Goal: Task Accomplishment & Management: Manage account settings

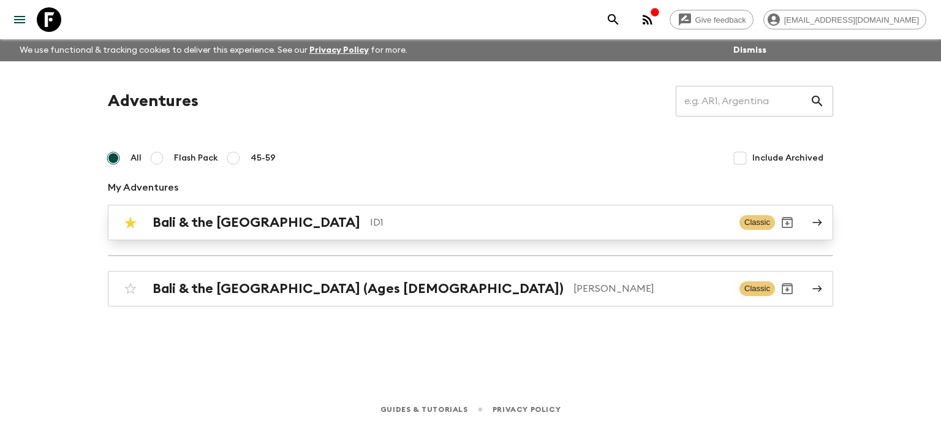
click at [215, 222] on h2 "Bali & the [GEOGRAPHIC_DATA]" at bounding box center [257, 223] width 208 height 16
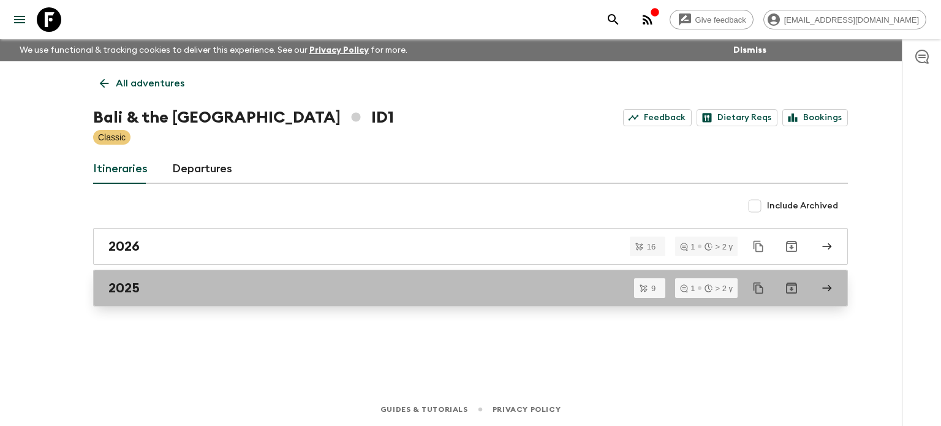
click at [174, 291] on div "2025" at bounding box center [458, 288] width 701 height 16
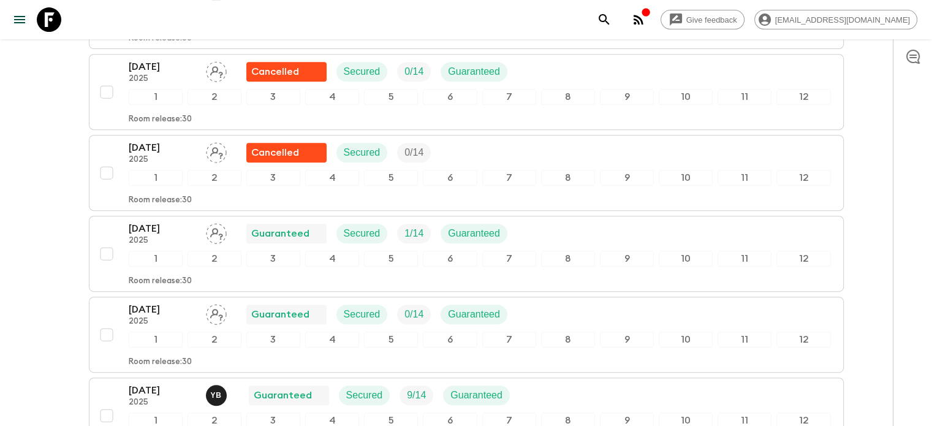
scroll to position [552, 0]
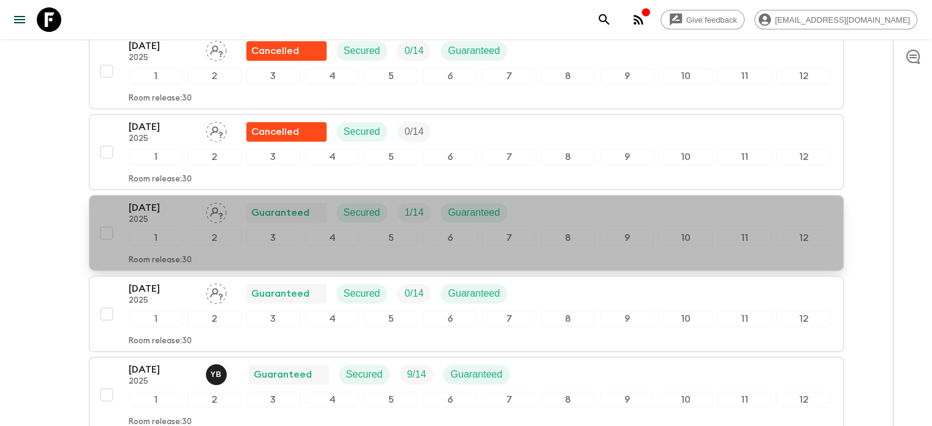
click at [164, 215] on p "2025" at bounding box center [162, 220] width 67 height 10
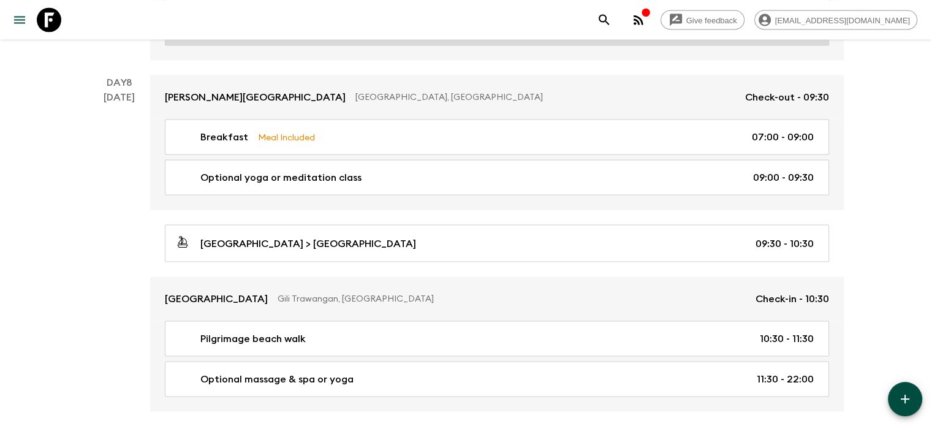
scroll to position [2452, 0]
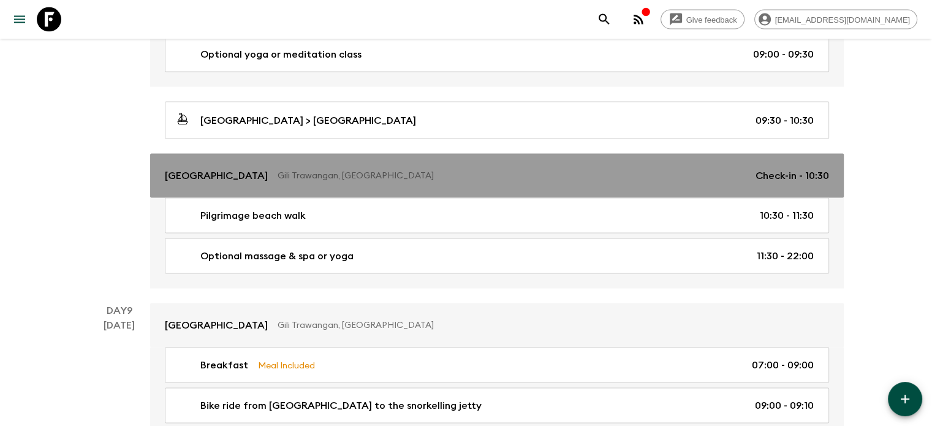
click at [256, 174] on div "[GEOGRAPHIC_DATA], [GEOGRAPHIC_DATA] Check-in - 10:30" at bounding box center [497, 176] width 664 height 15
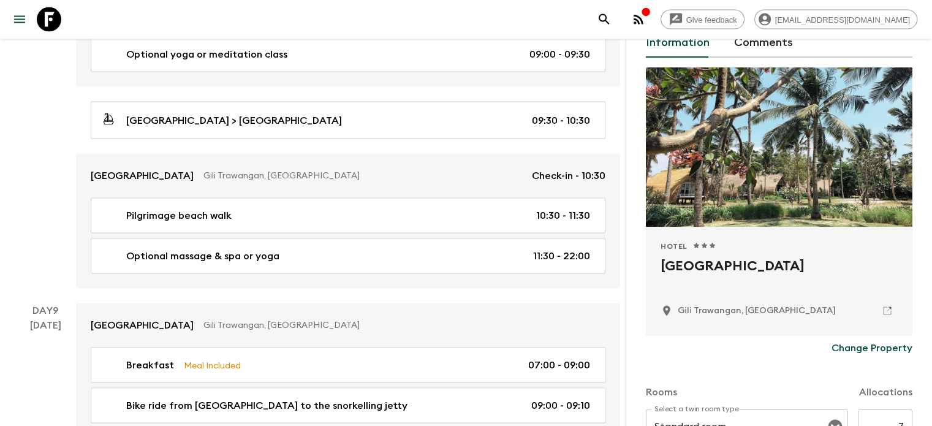
scroll to position [184, 0]
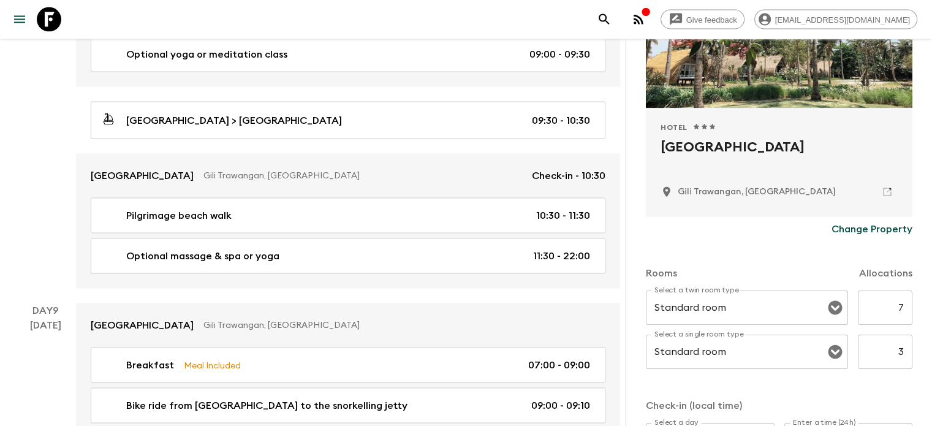
click at [849, 230] on p "Change Property" at bounding box center [872, 229] width 81 height 15
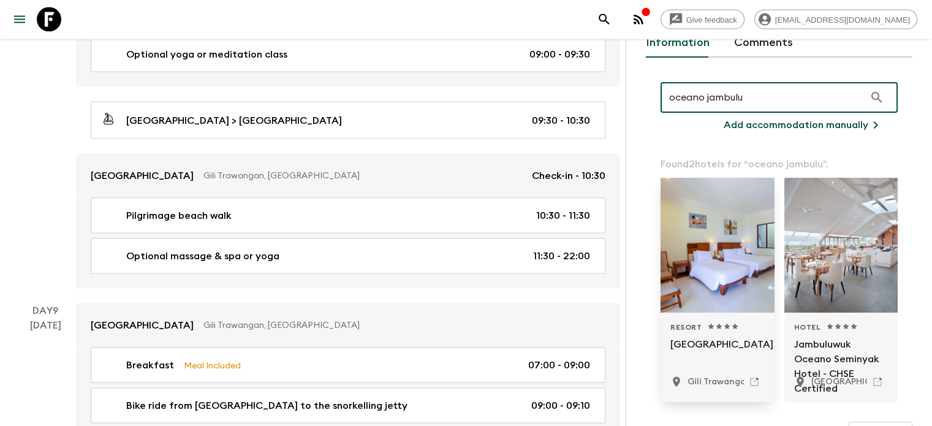
scroll to position [66, 0]
type input "oceano jambulu"
click at [671, 349] on p "[GEOGRAPHIC_DATA]" at bounding box center [718, 350] width 94 height 29
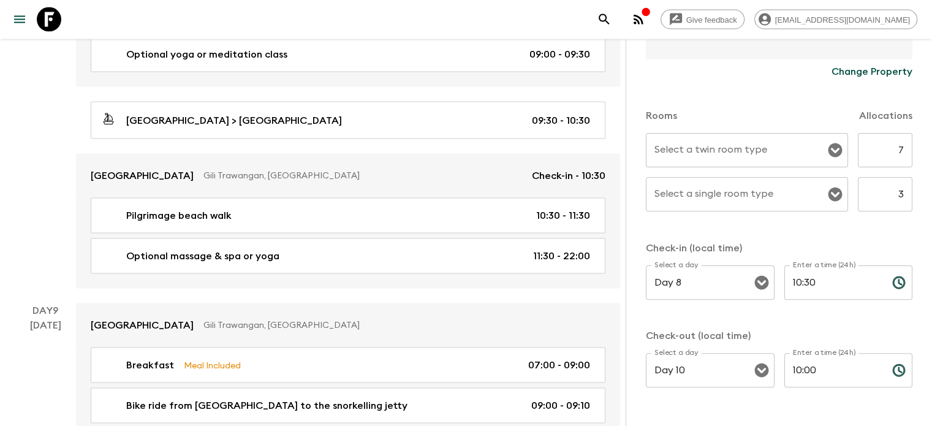
scroll to position [380, 0]
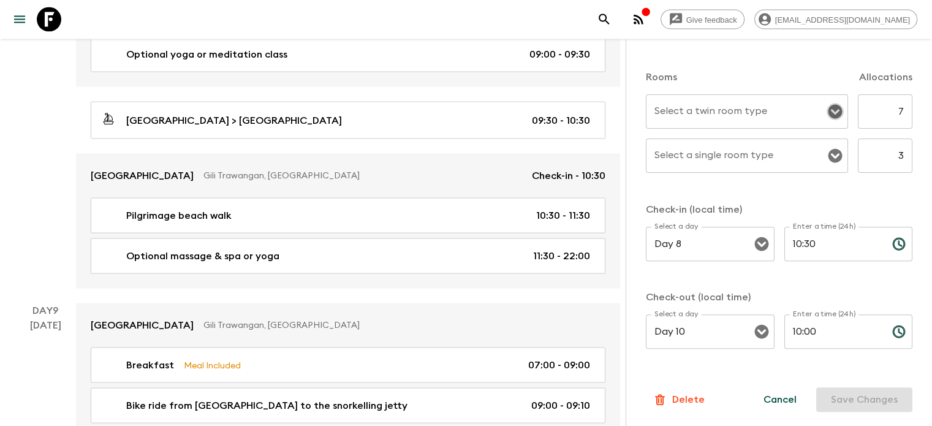
click at [828, 111] on icon "Open" at bounding box center [835, 112] width 14 height 14
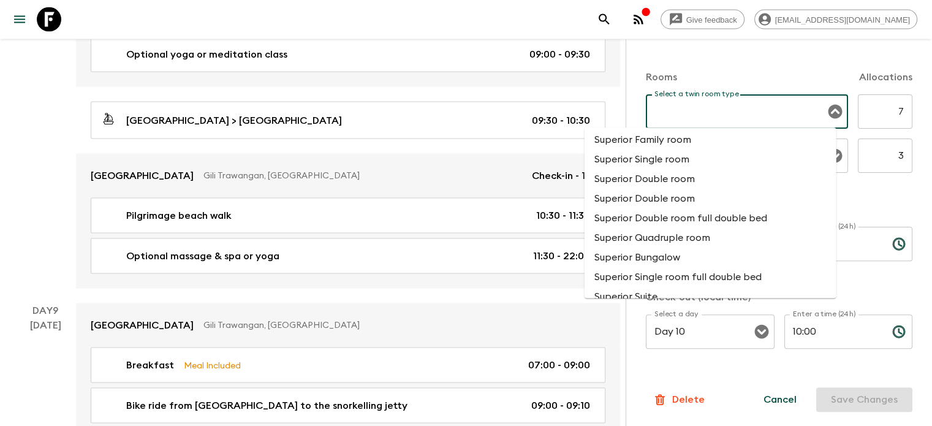
scroll to position [1287, 0]
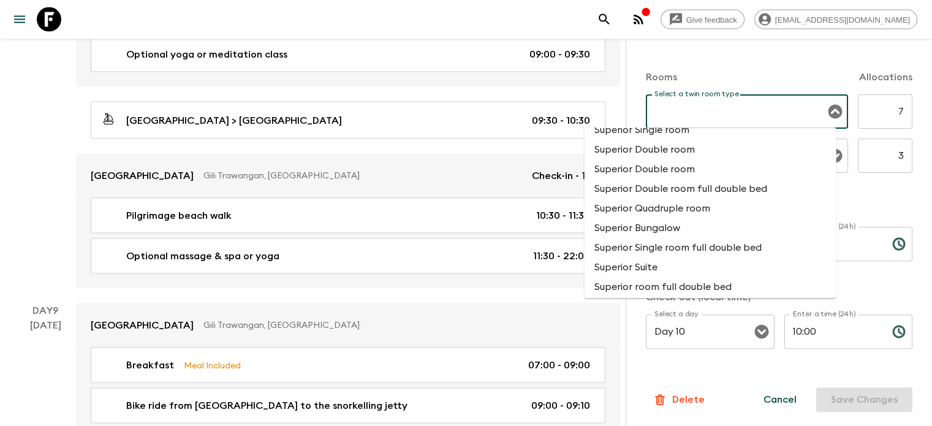
click at [667, 220] on li "Superior Bungalow" at bounding box center [711, 229] width 252 height 20
type input "Superior Bungalow"
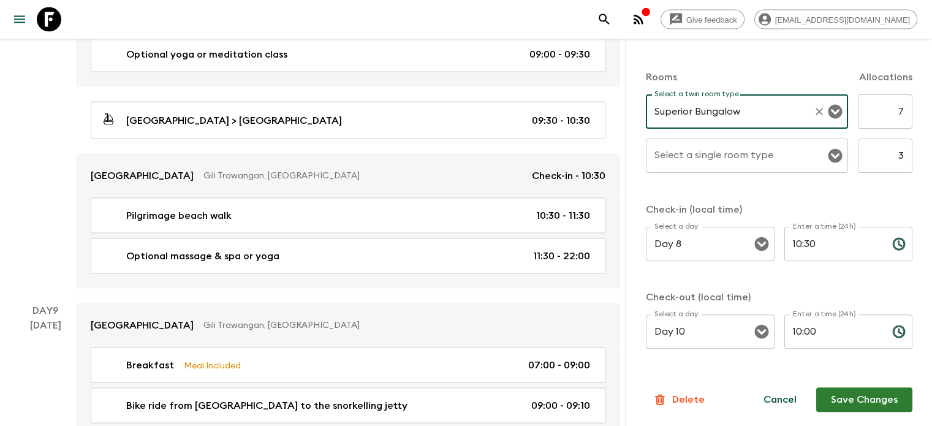
click at [797, 164] on input "Select a single room type" at bounding box center [738, 155] width 173 height 23
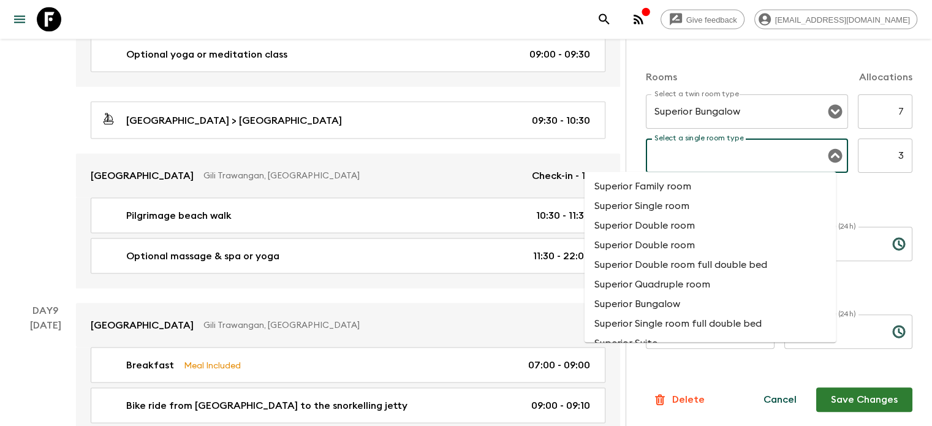
scroll to position [1226, 0]
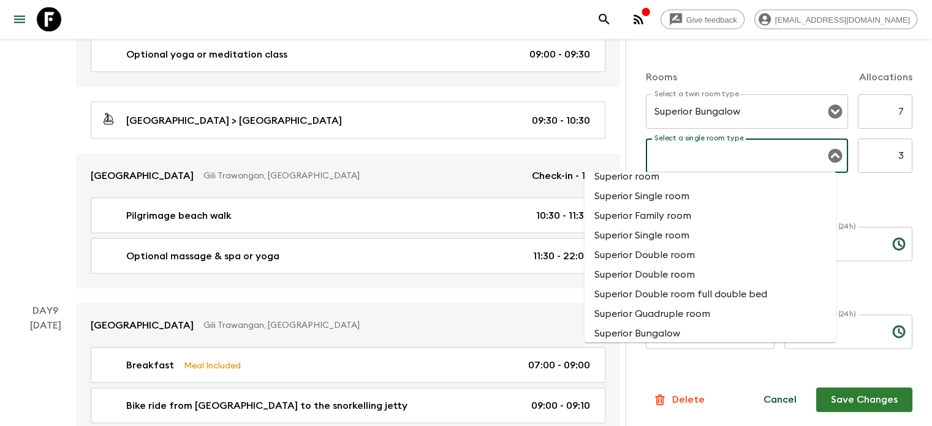
click at [669, 239] on li "Superior Single room" at bounding box center [711, 236] width 252 height 20
type input "Superior Single room"
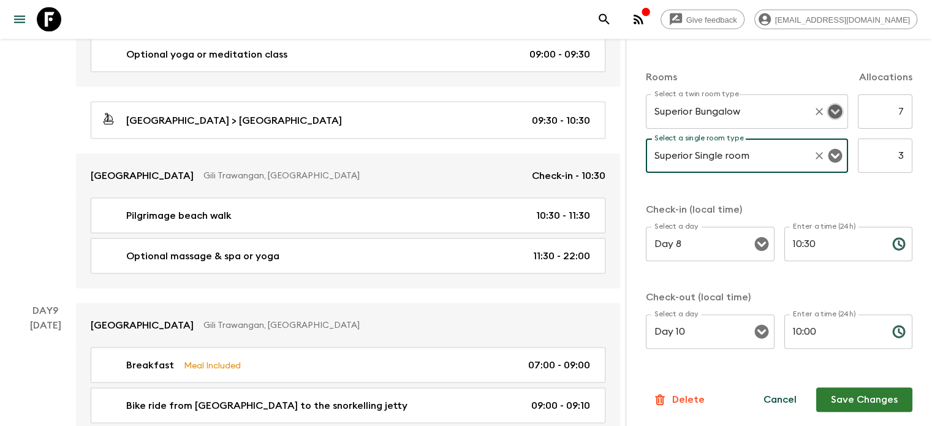
click at [828, 113] on icon "Open" at bounding box center [835, 111] width 15 height 15
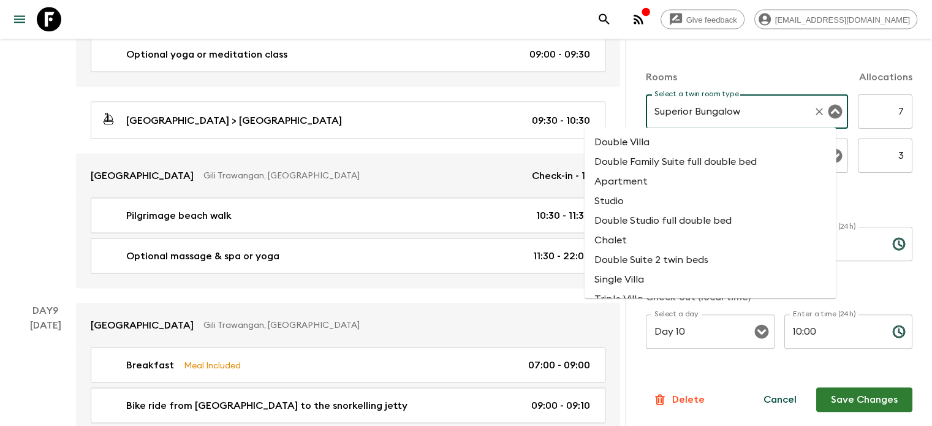
scroll to position [1227, 0]
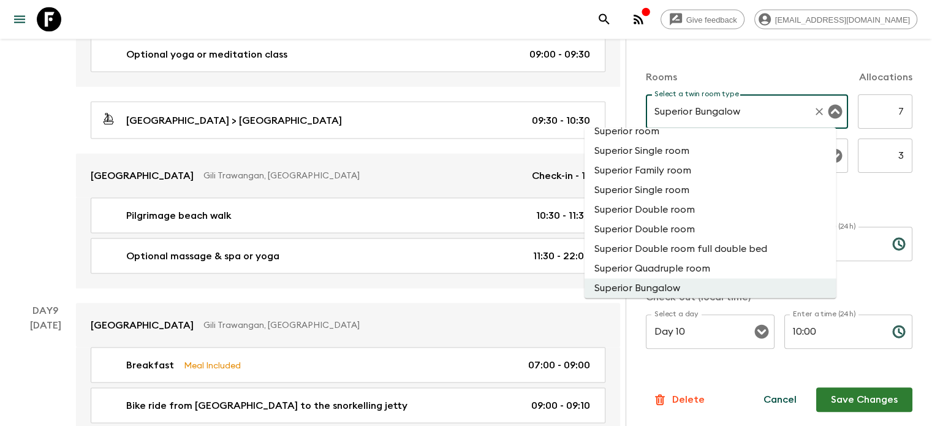
click at [682, 213] on li "Superior Double room" at bounding box center [711, 210] width 252 height 20
type input "Superior Double room"
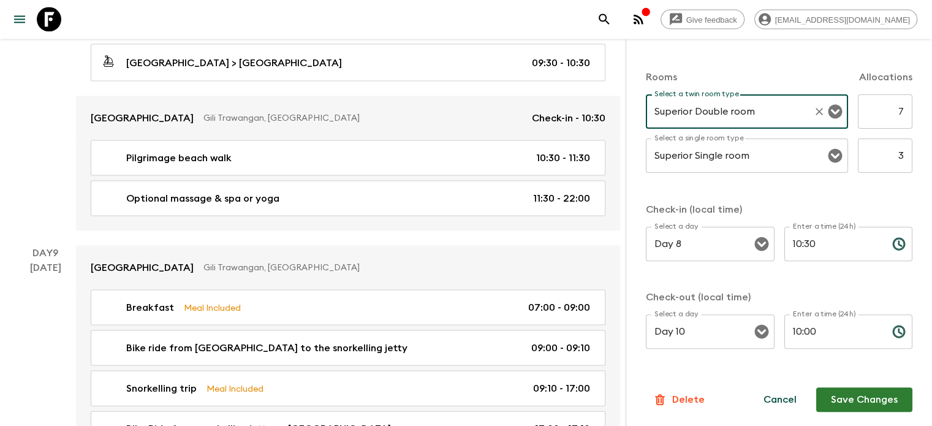
scroll to position [2574, 0]
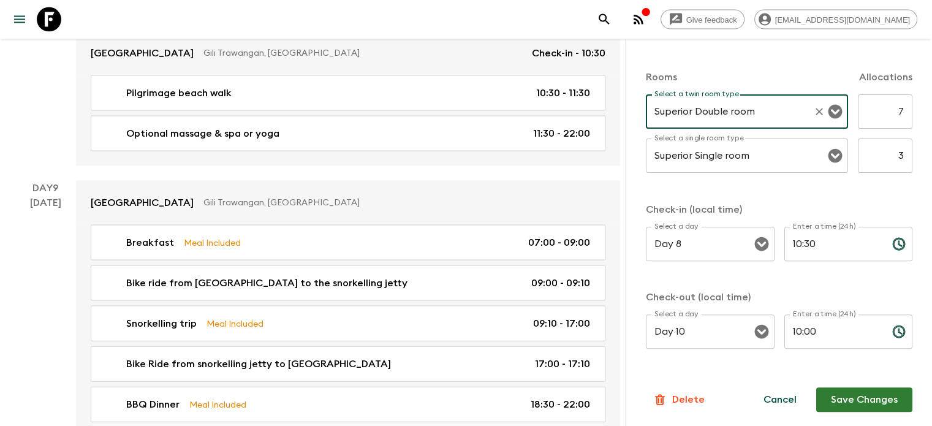
click at [848, 403] on button "Save Changes" at bounding box center [864, 399] width 96 height 25
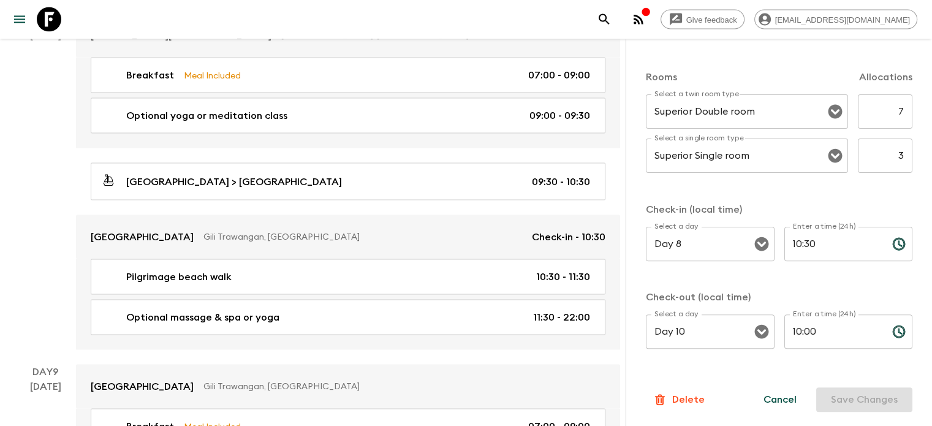
scroll to position [0, 0]
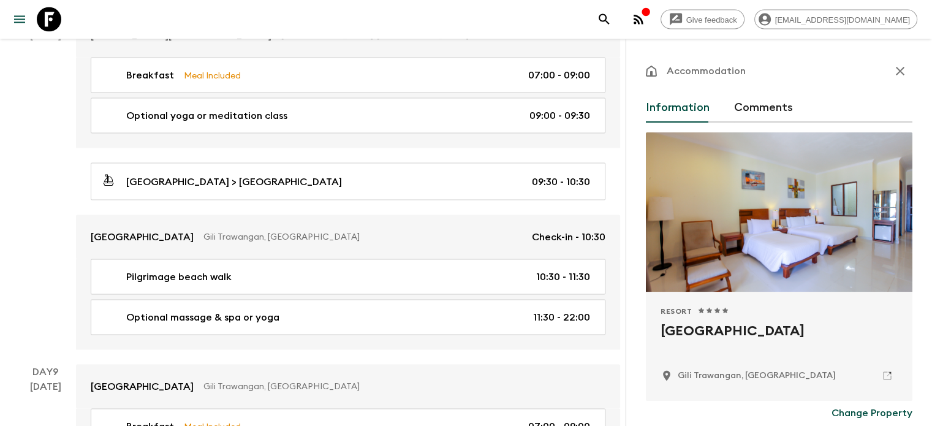
drag, startPoint x: 891, startPoint y: 71, endPoint x: 615, endPoint y: 198, distance: 303.0
click at [896, 71] on icon "button" at bounding box center [900, 71] width 9 height 9
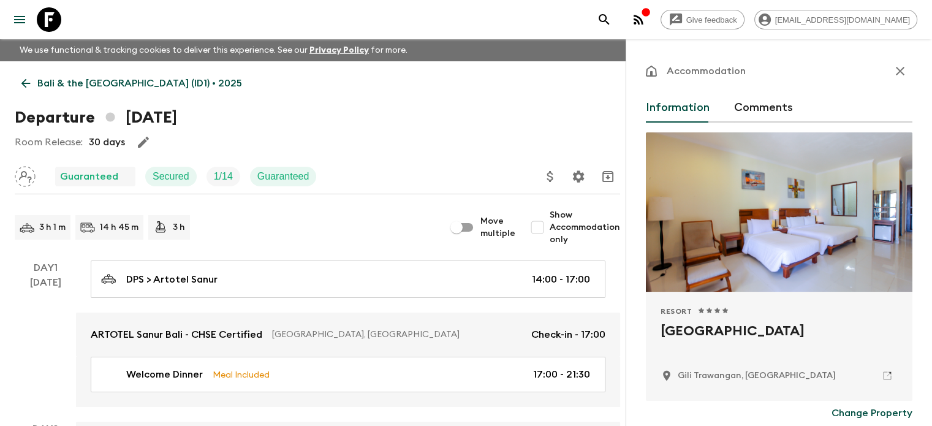
click at [23, 18] on icon "menu" at bounding box center [19, 19] width 15 height 15
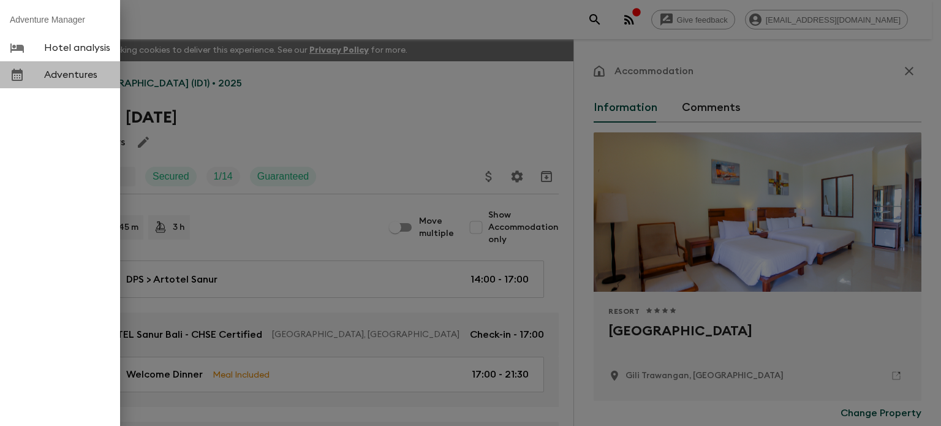
click at [69, 78] on span "Adventures" at bounding box center [77, 75] width 66 height 12
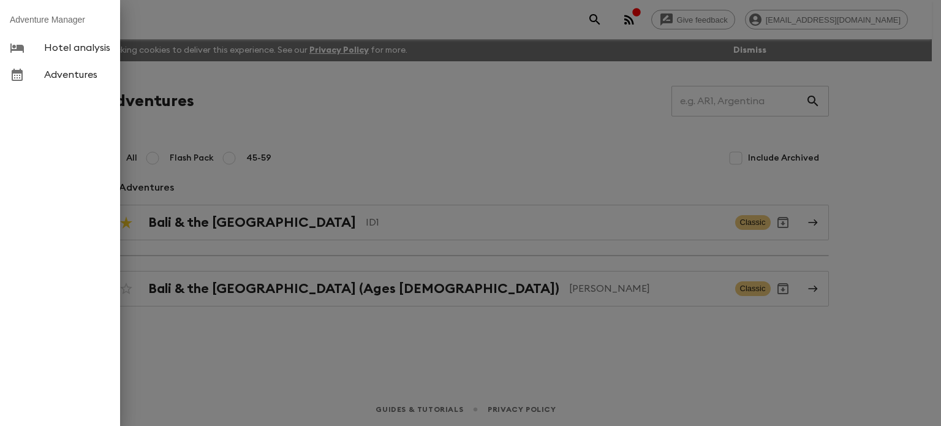
click at [519, 365] on div at bounding box center [470, 213] width 941 height 426
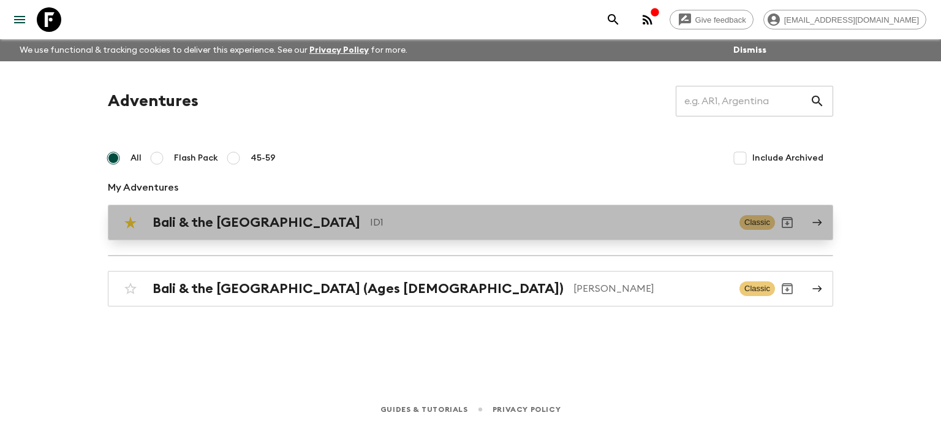
click at [242, 227] on h2 "Bali & the [GEOGRAPHIC_DATA]" at bounding box center [257, 223] width 208 height 16
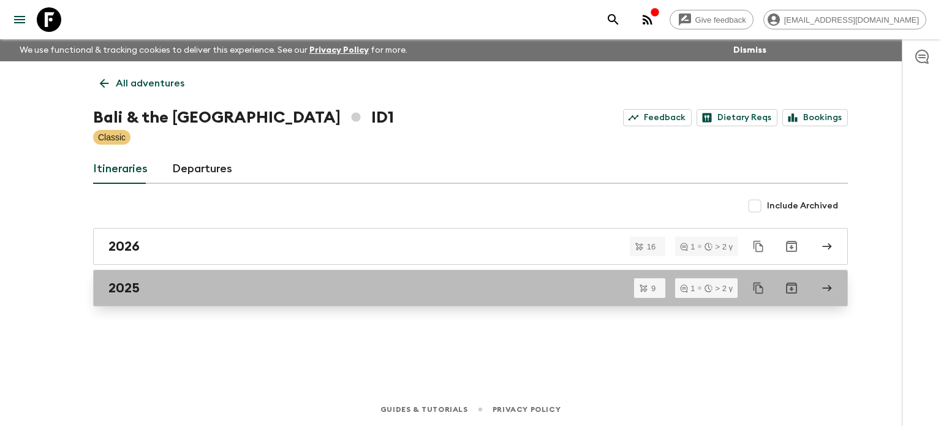
click at [199, 289] on div "2025" at bounding box center [458, 288] width 701 height 16
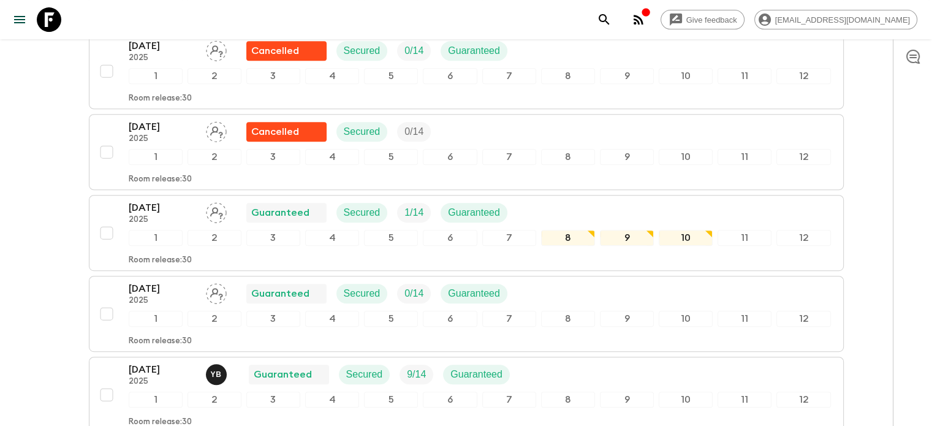
scroll to position [665, 0]
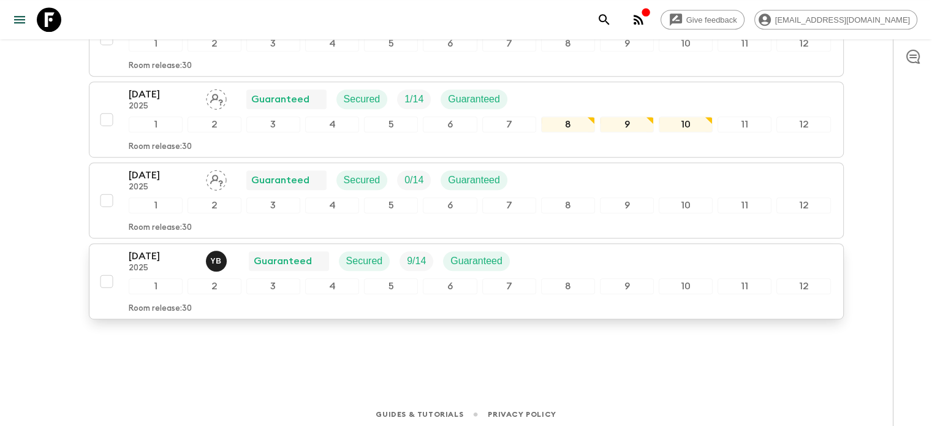
click at [157, 254] on p "[DATE]" at bounding box center [162, 256] width 67 height 15
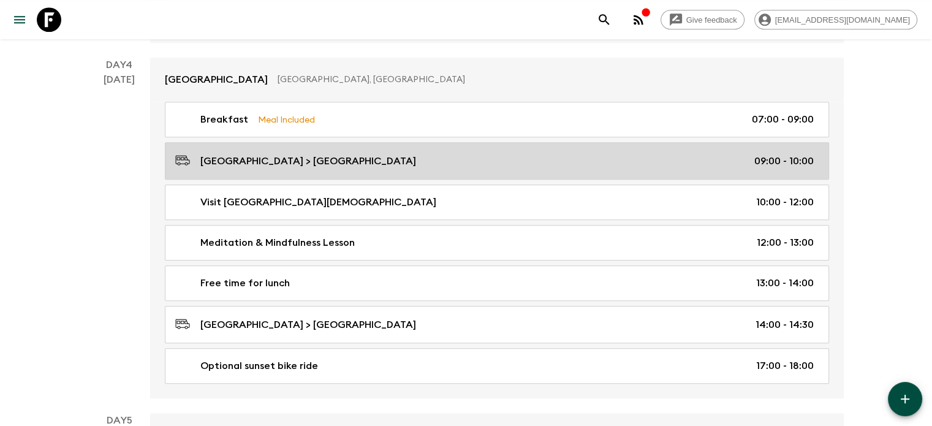
scroll to position [1103, 0]
